Goal: Task Accomplishment & Management: Use online tool/utility

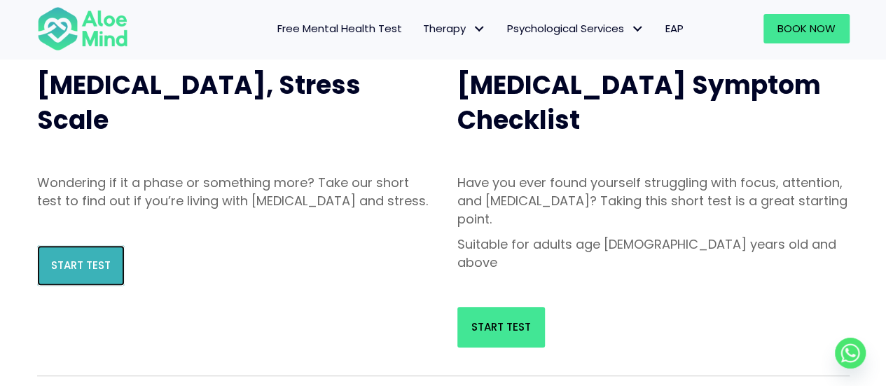
click at [105, 275] on link "Start Test" at bounding box center [81, 265] width 88 height 41
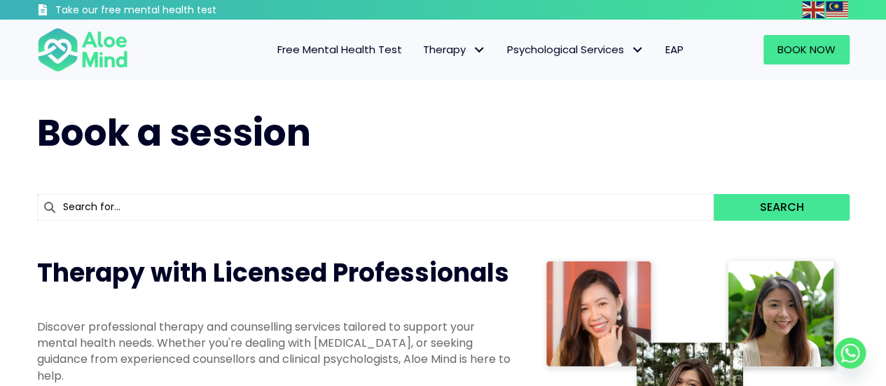
click at [352, 147] on h1 "Book a session" at bounding box center [443, 133] width 812 height 51
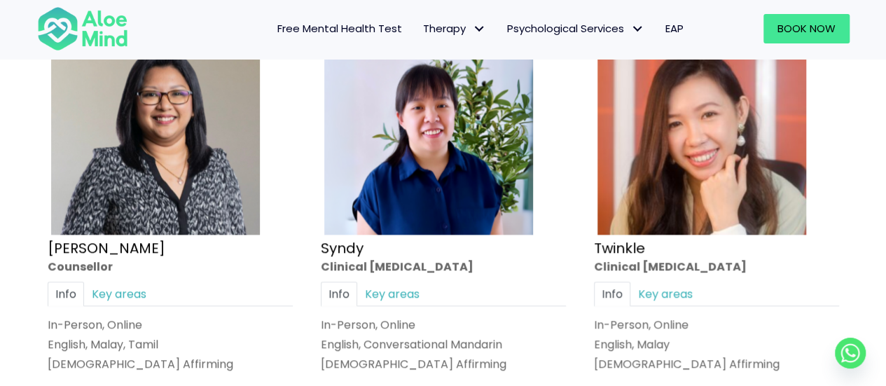
scroll to position [3369, 0]
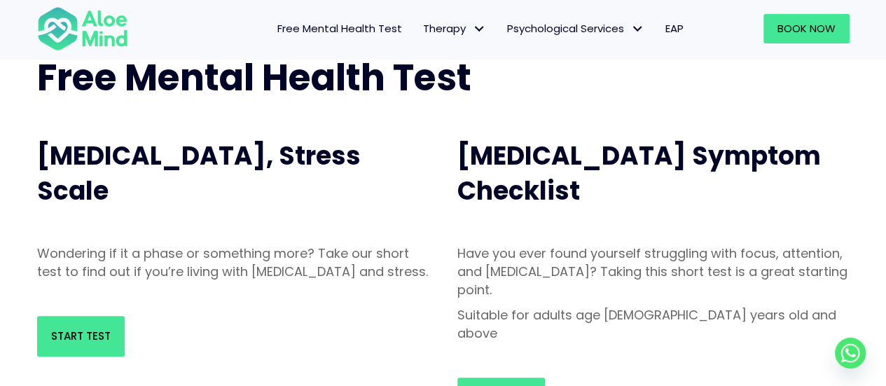
scroll to position [96, 0]
